Goal: Information Seeking & Learning: Learn about a topic

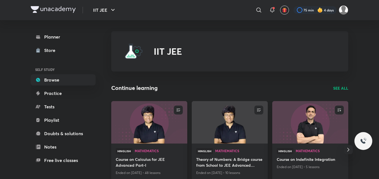
click at [140, 157] on h4 "Course on Calculus for JEE Advanced Part-I" at bounding box center [149, 162] width 67 height 13
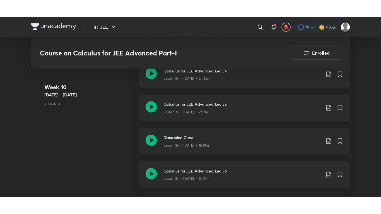
scroll to position [1725, 0]
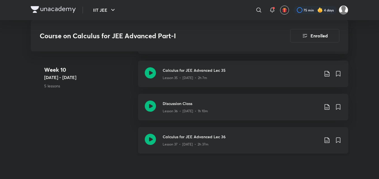
click at [162, 138] on div "Calculus for JEE Advanced Lec 36 Lesson 37 • [DATE] • 2h 37m" at bounding box center [243, 140] width 210 height 27
